Goal: Task Accomplishment & Management: Complete application form

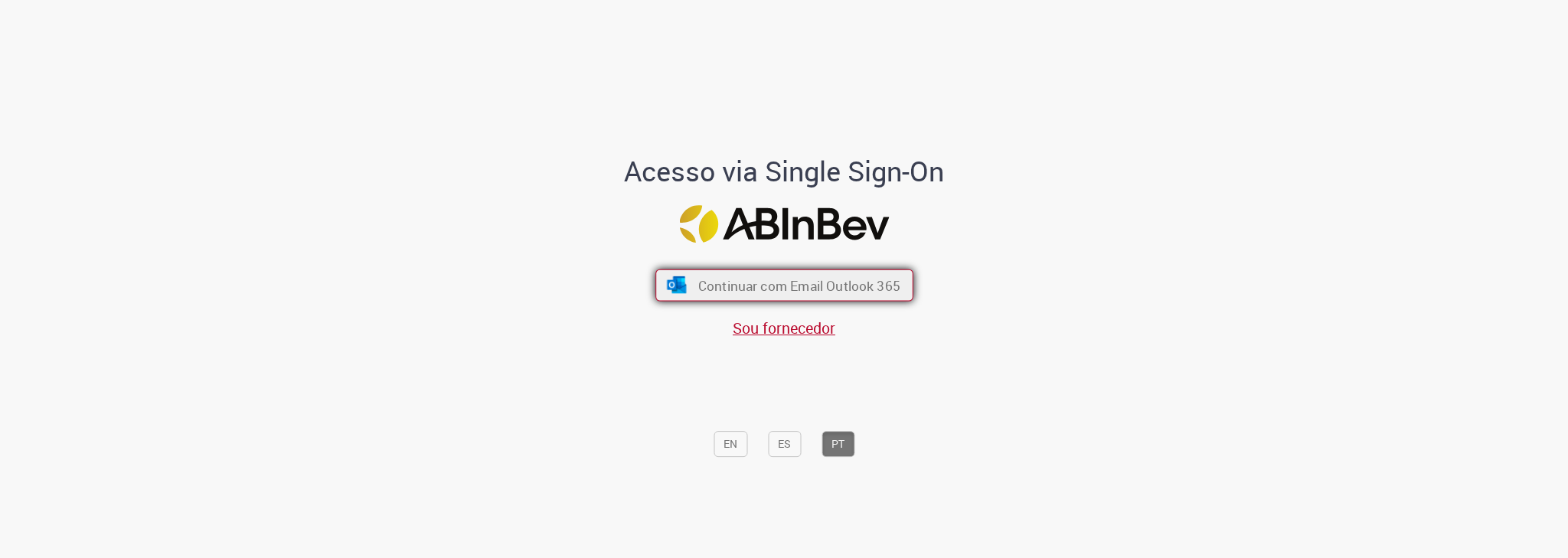
click at [781, 279] on span "Continuar com Email Outlook 365" at bounding box center [799, 286] width 202 height 18
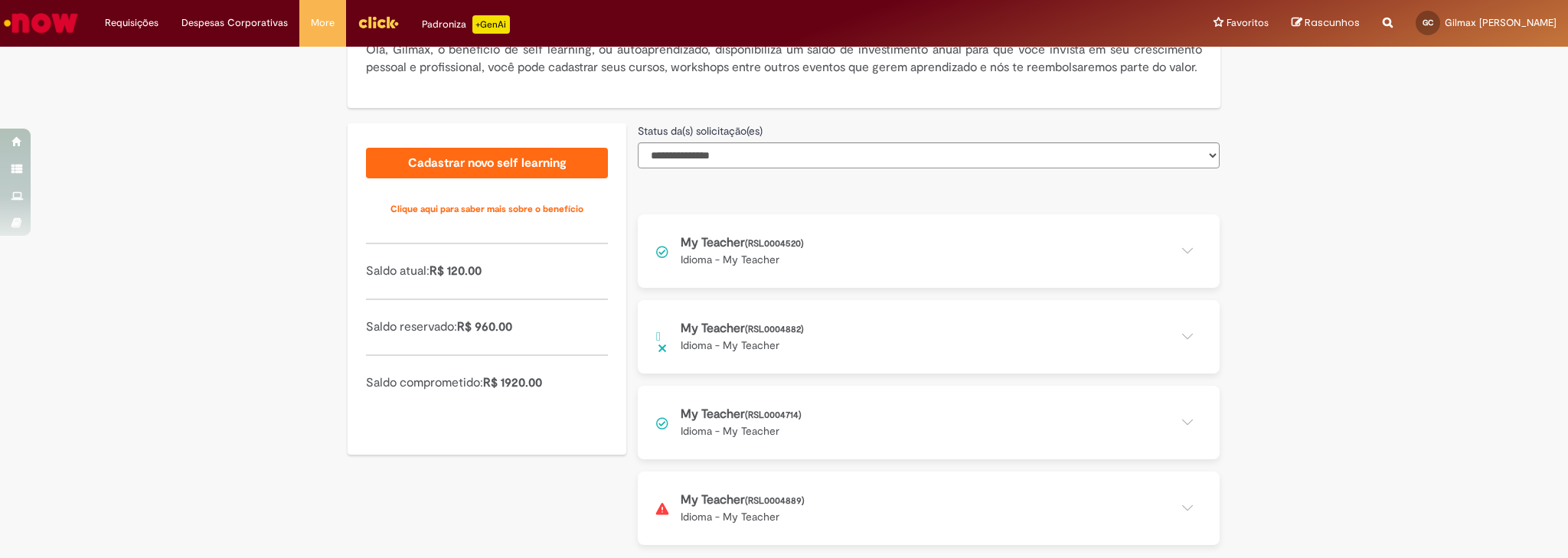
scroll to position [340, 0]
click at [769, 337] on button at bounding box center [928, 337] width 582 height 74
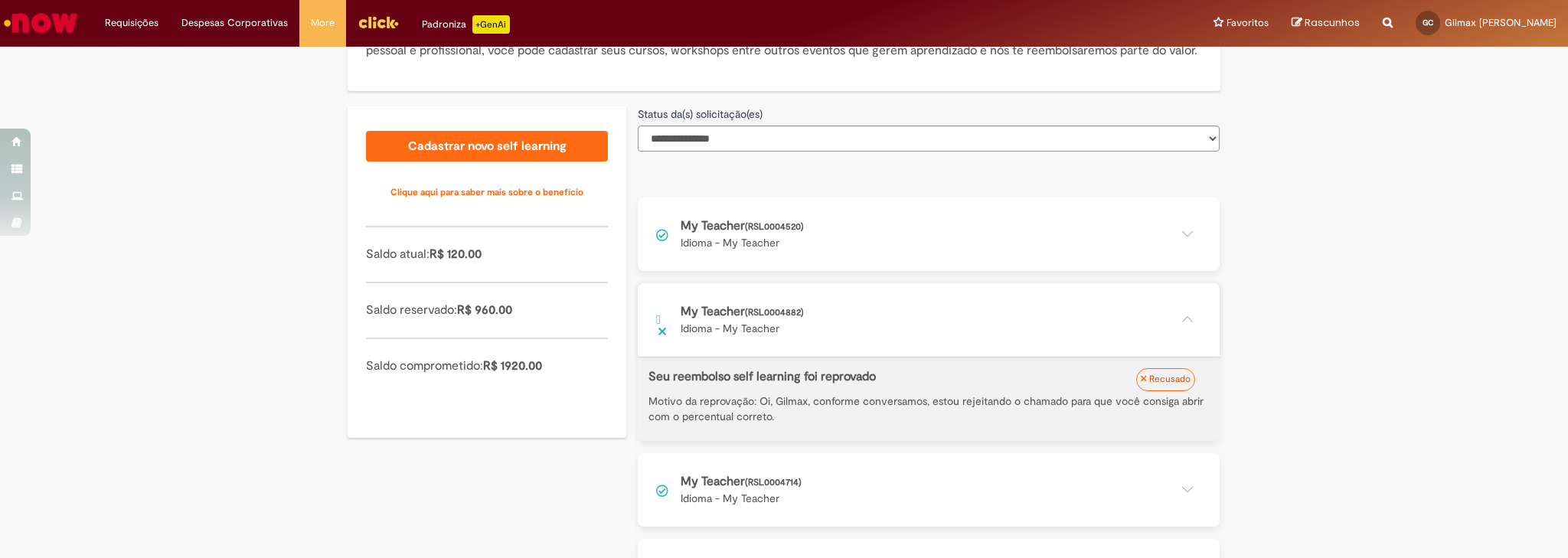
click at [769, 337] on button at bounding box center [928, 320] width 582 height 74
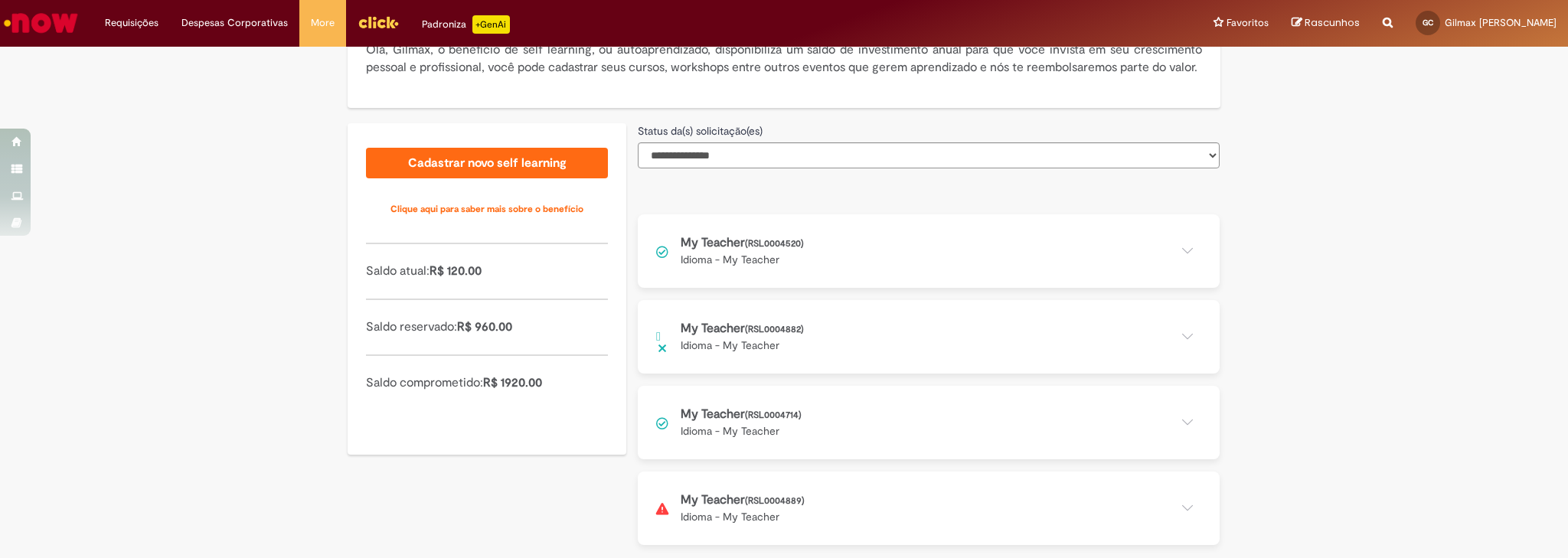
click at [769, 337] on button at bounding box center [928, 337] width 582 height 74
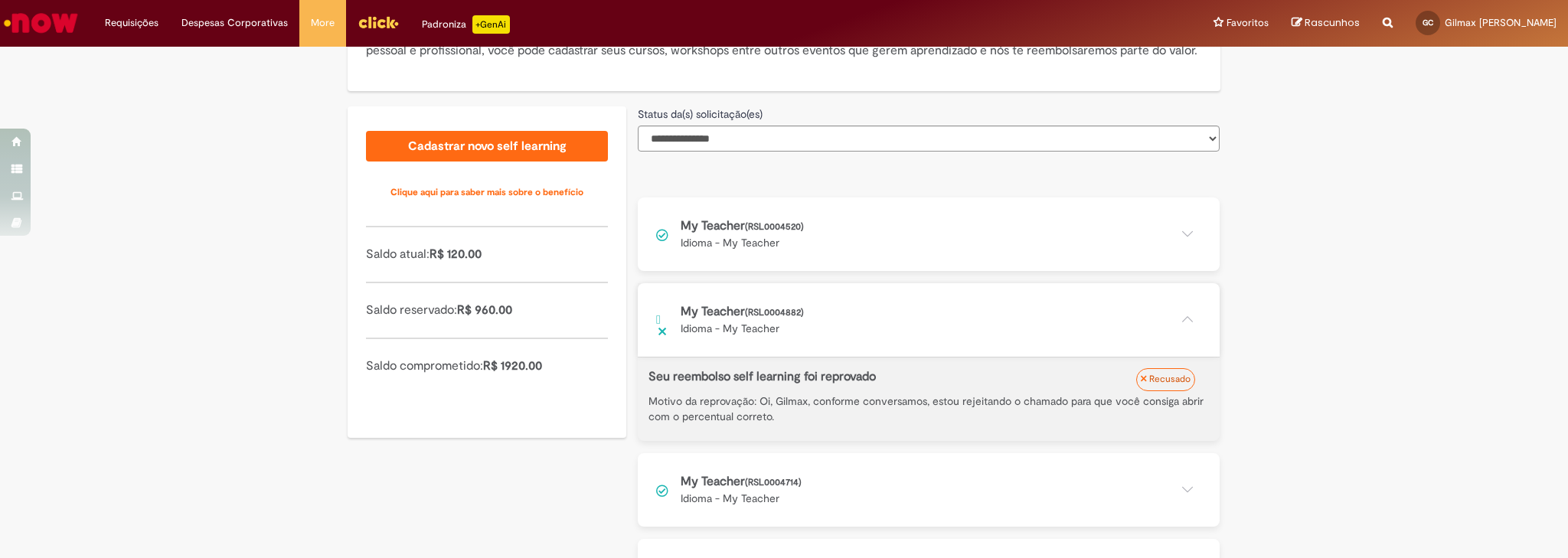
click at [769, 337] on button at bounding box center [928, 320] width 582 height 74
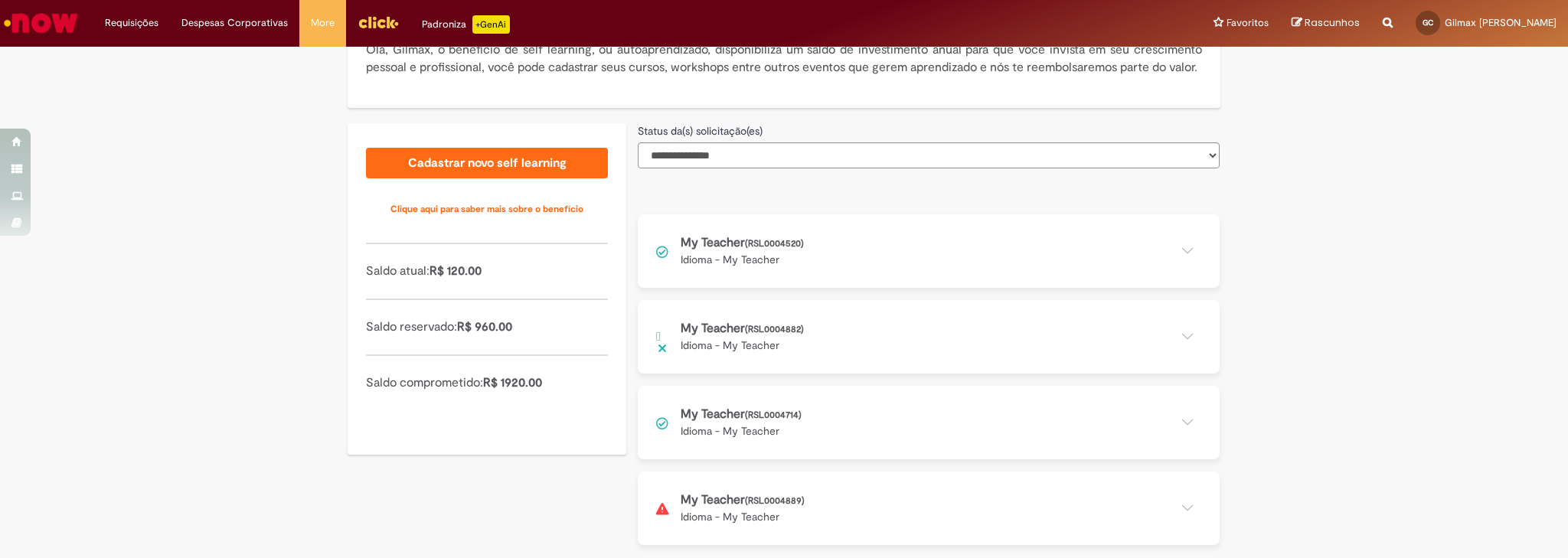
click at [807, 407] on button at bounding box center [928, 422] width 582 height 74
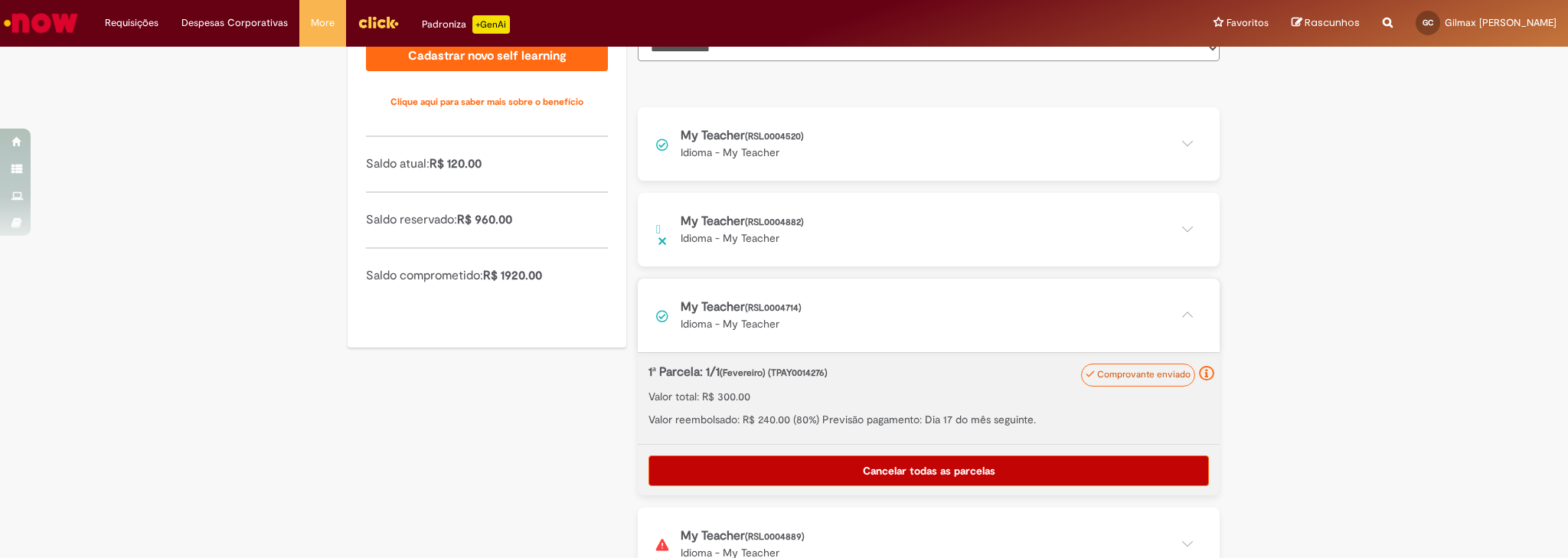
scroll to position [483, 0]
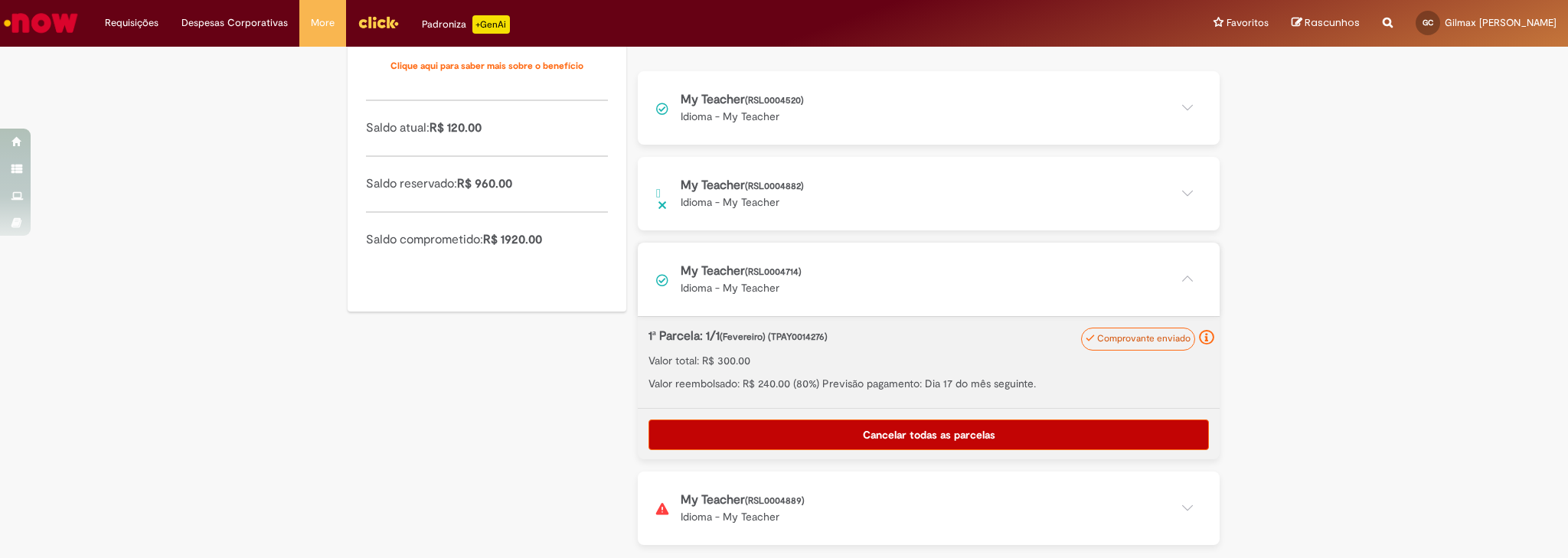
click at [749, 514] on button at bounding box center [928, 508] width 582 height 74
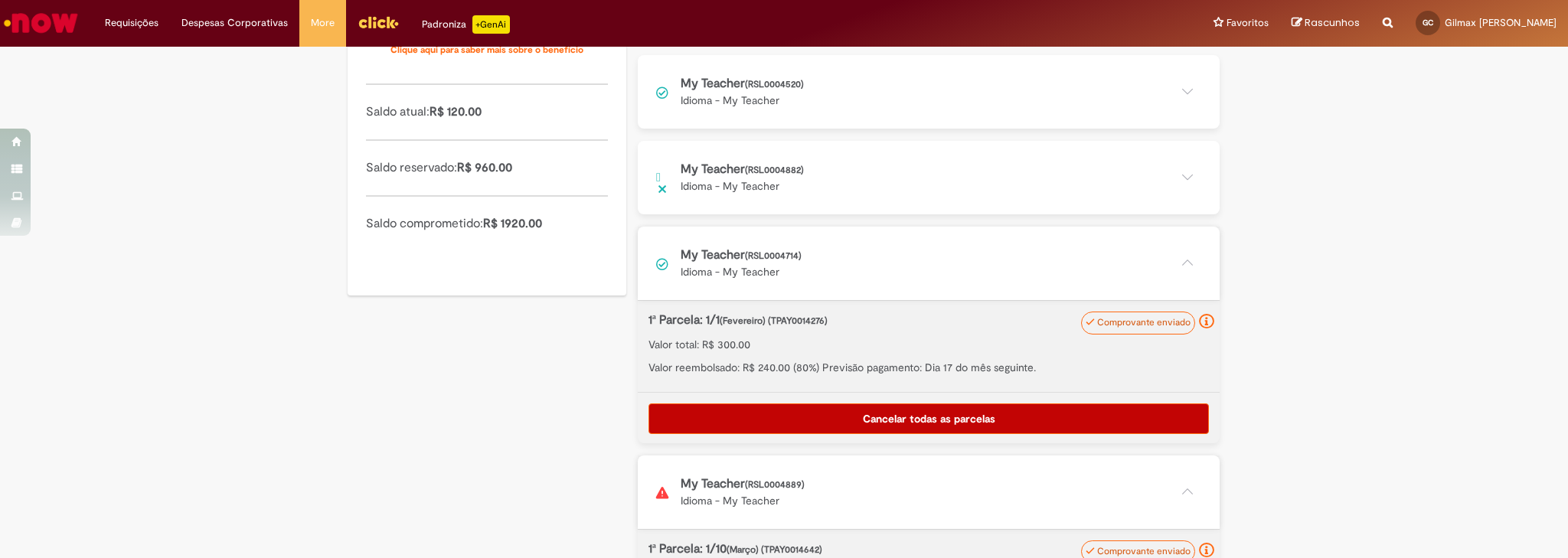
click at [707, 496] on button at bounding box center [928, 492] width 582 height 74
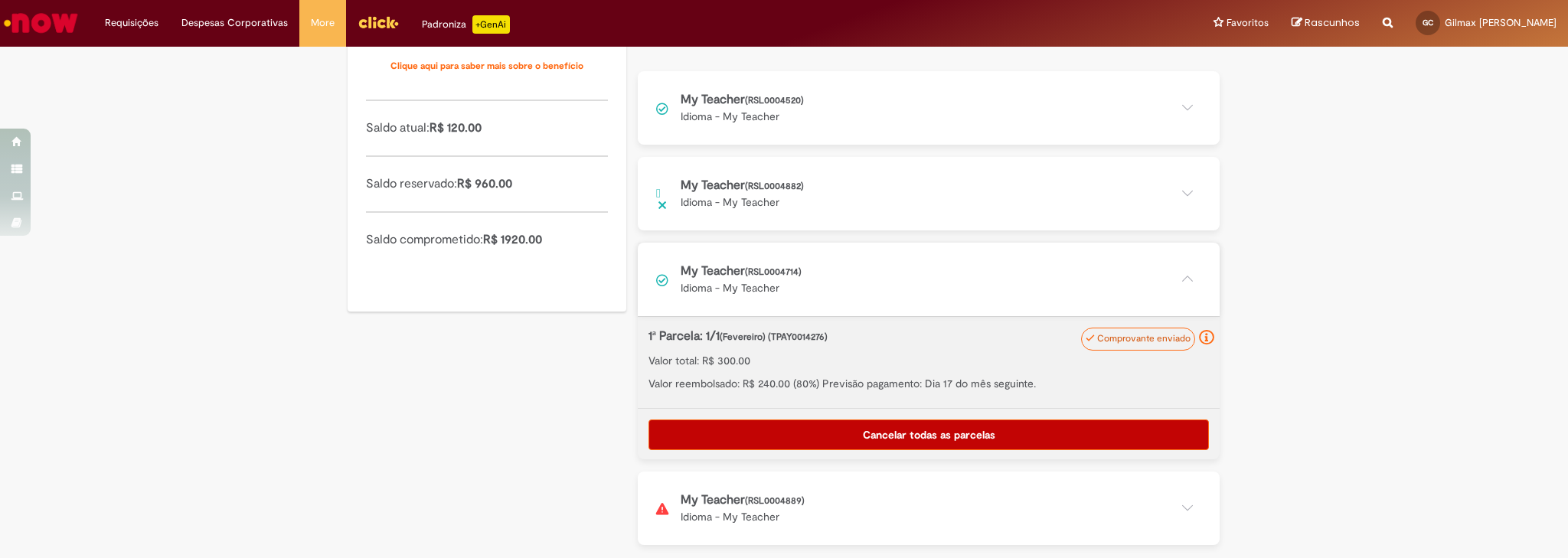
click at [1188, 500] on button at bounding box center [928, 508] width 582 height 74
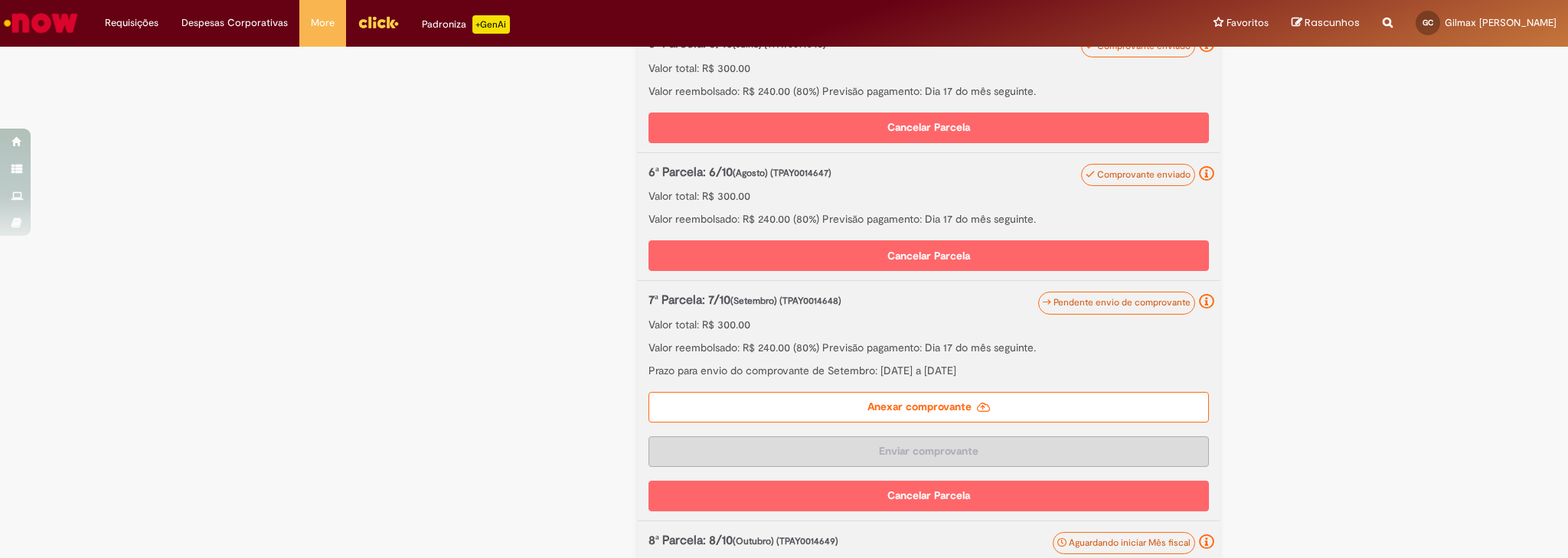
scroll to position [1462, 0]
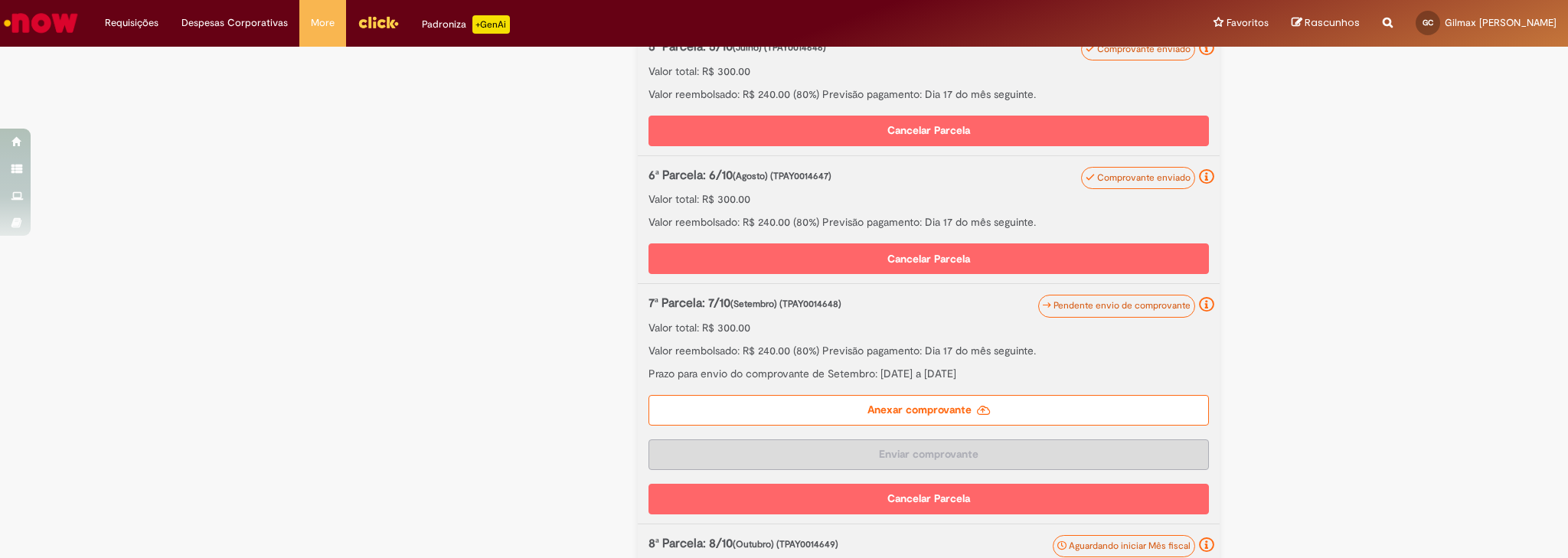
click at [915, 422] on label "Anexar comprovante" at bounding box center [928, 410] width 560 height 31
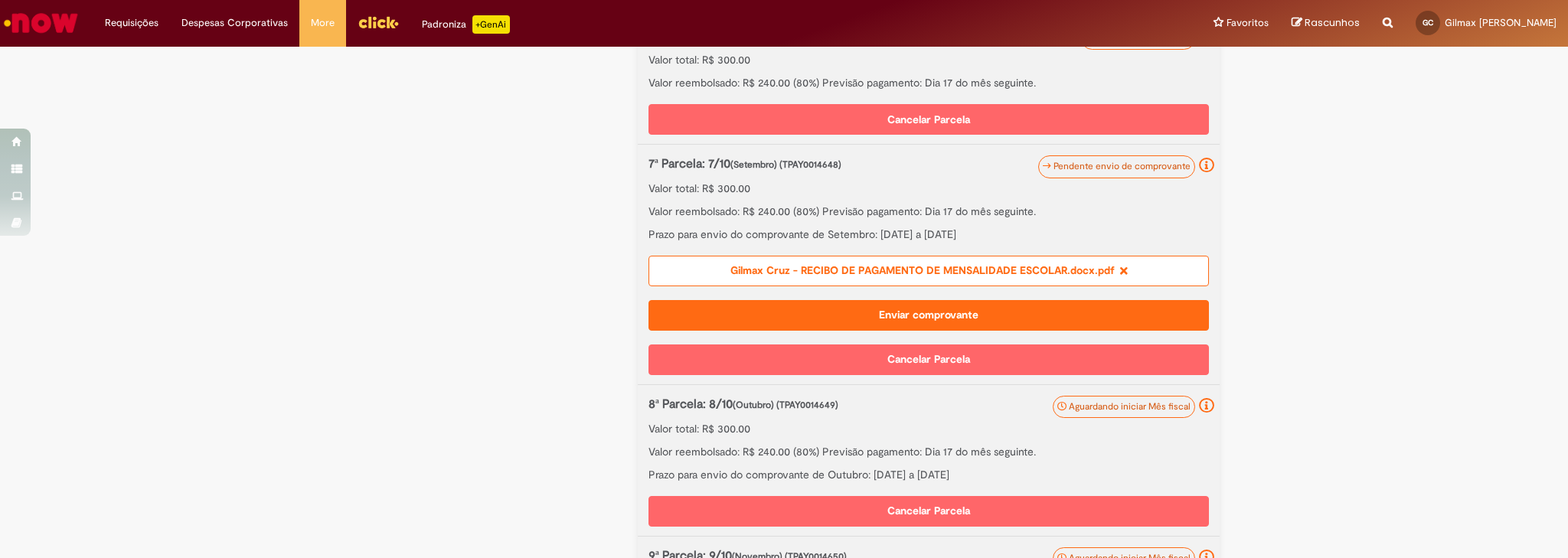
scroll to position [1578, 0]
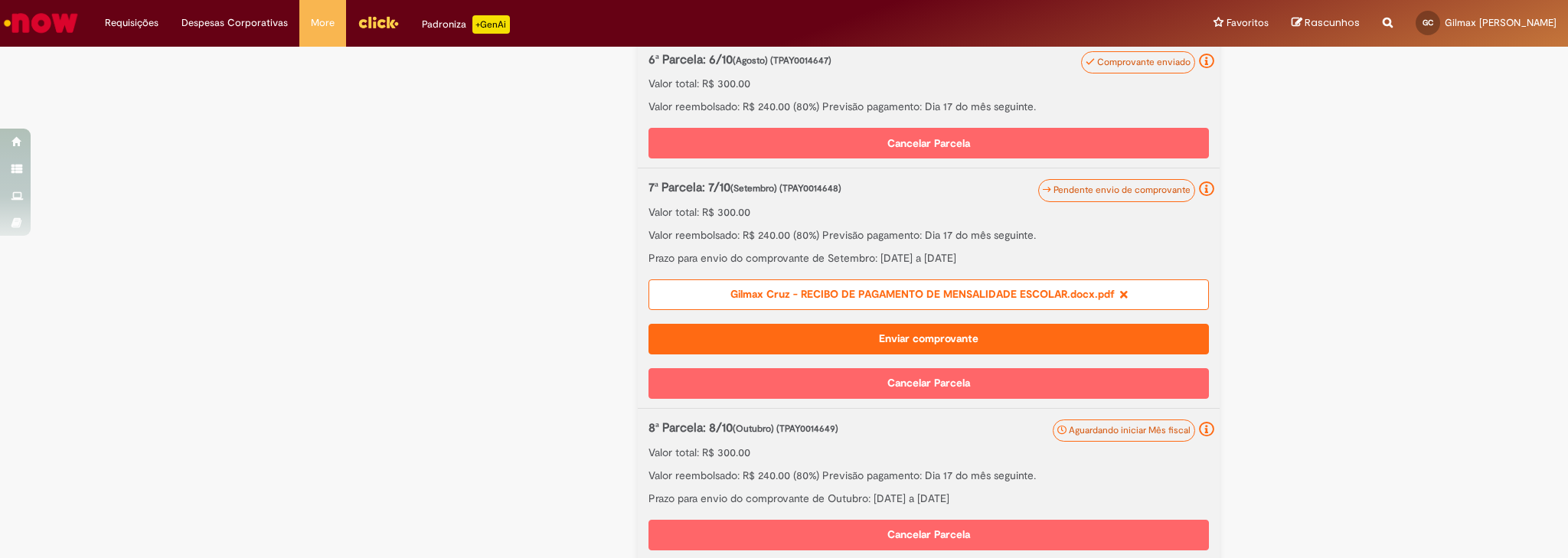
click at [948, 354] on button "Enviar comprovante" at bounding box center [928, 339] width 560 height 31
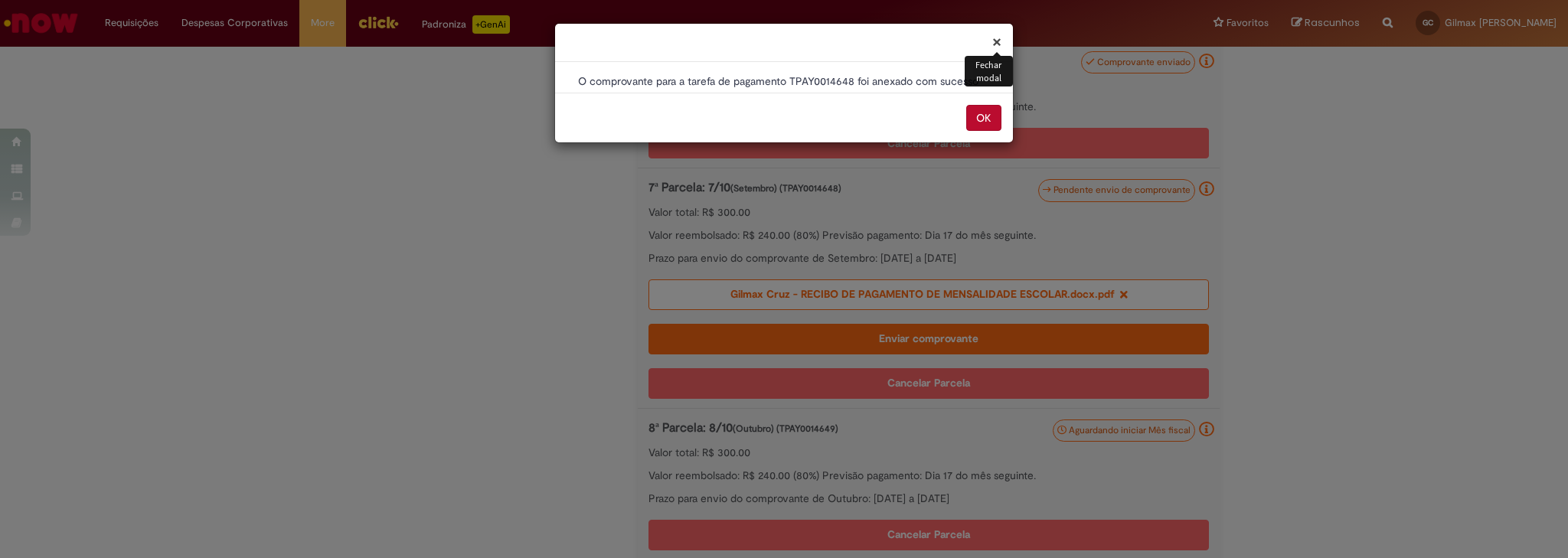
click at [982, 119] on button "OK" at bounding box center [984, 117] width 35 height 26
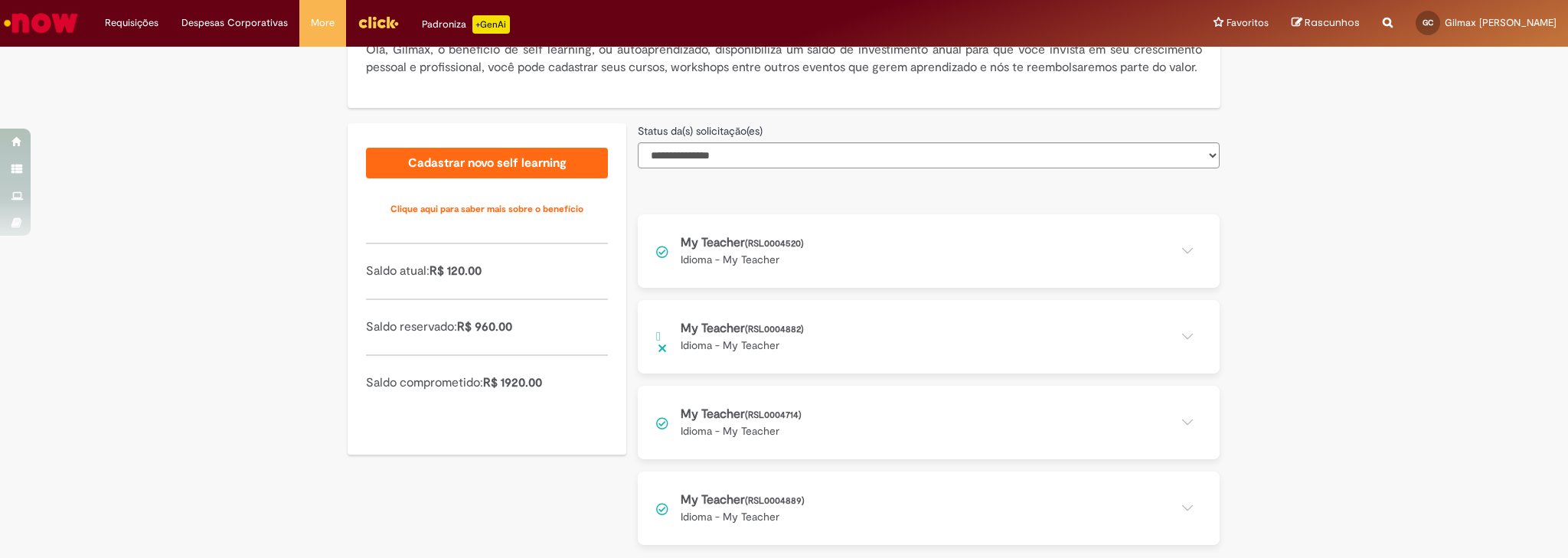
scroll to position [340, 0]
click at [913, 517] on button at bounding box center [928, 508] width 582 height 74
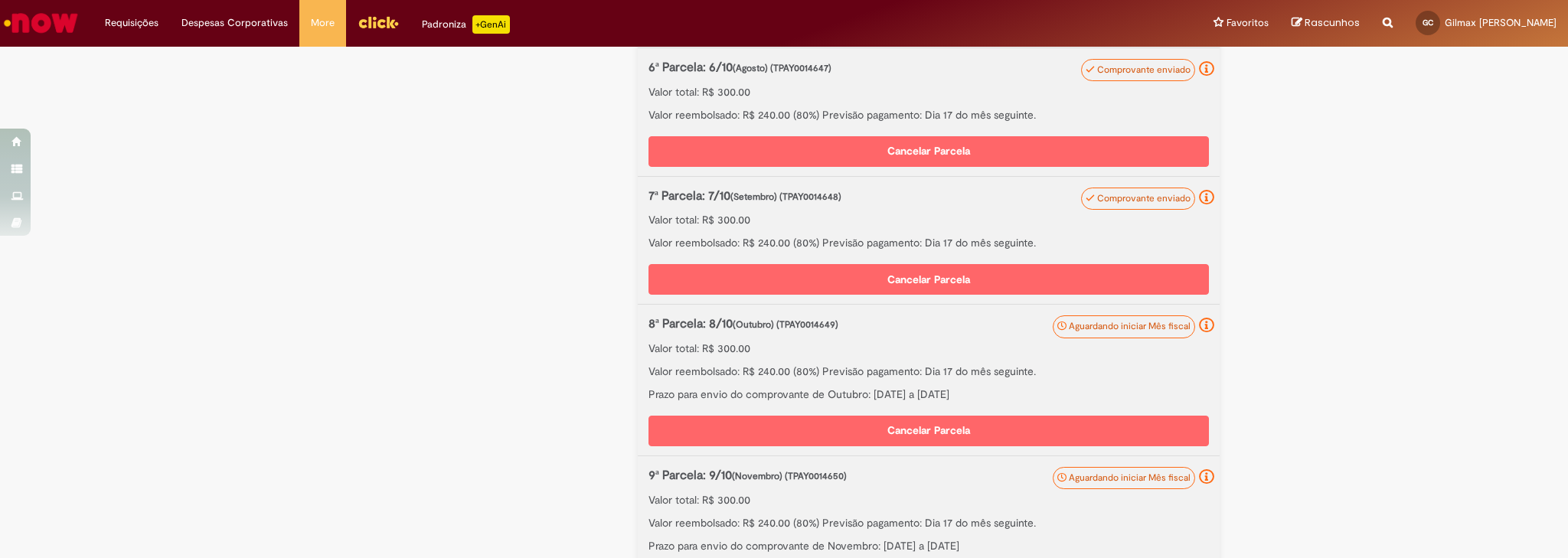
scroll to position [1399, 0]
